Goal: Ask a question

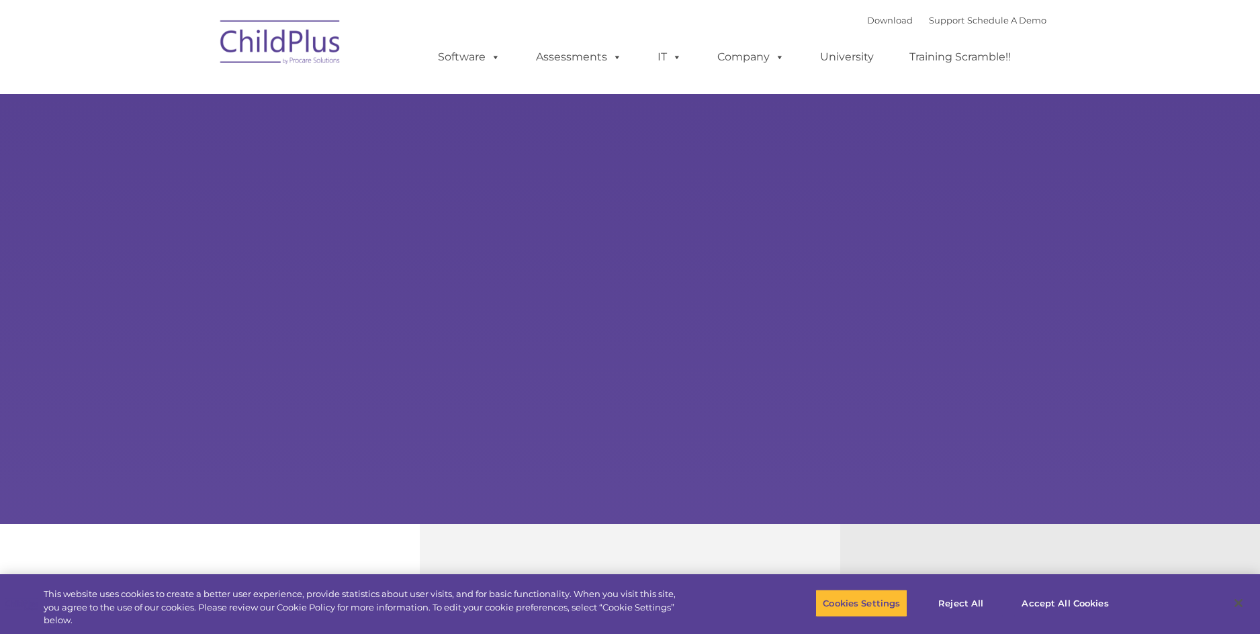
select select "MEDIUM"
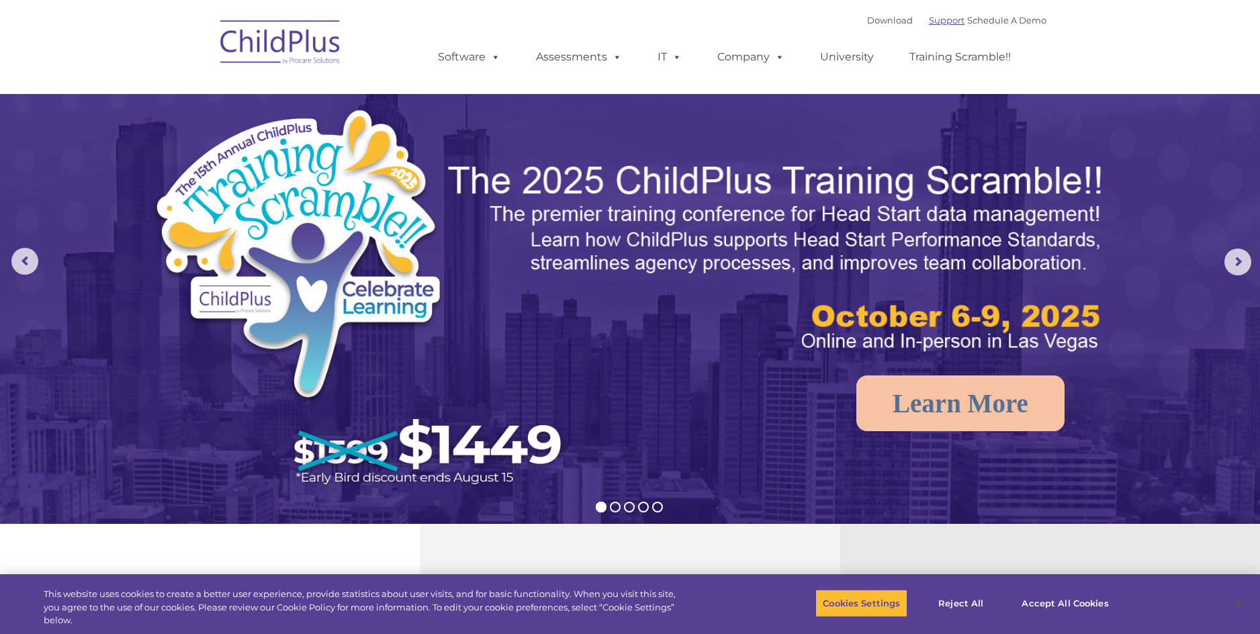
click at [929, 19] on link "Support" at bounding box center [947, 20] width 36 height 11
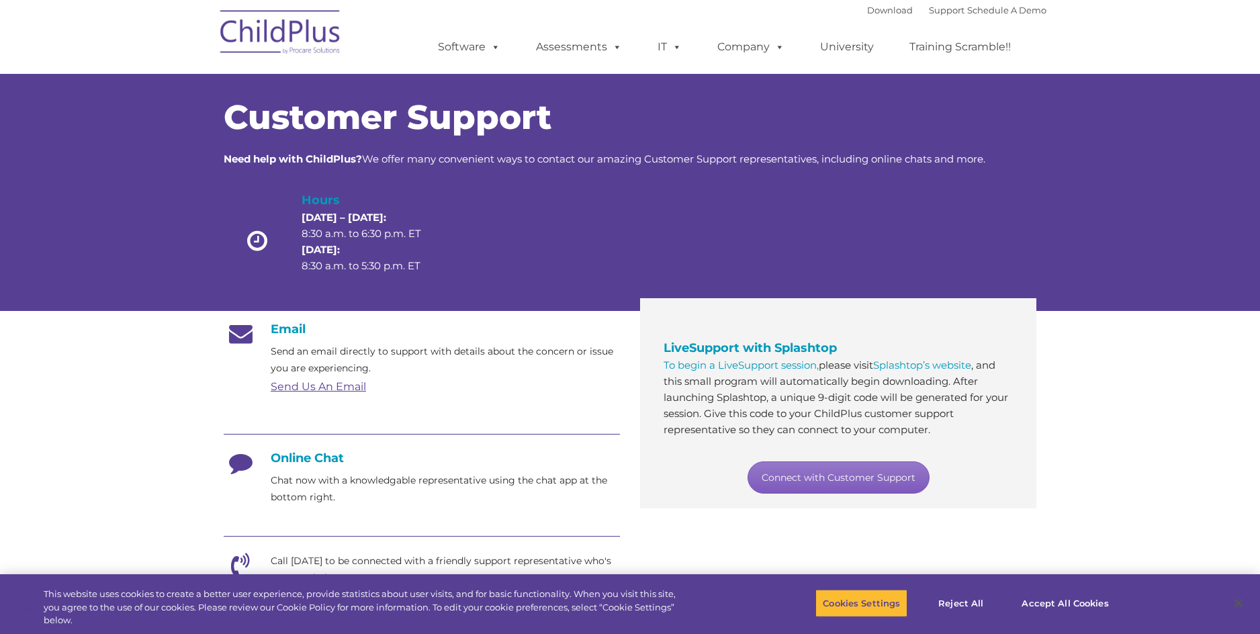
click at [791, 473] on link "Connect with Customer Support" at bounding box center [838, 477] width 182 height 32
